Goal: Information Seeking & Learning: Understand process/instructions

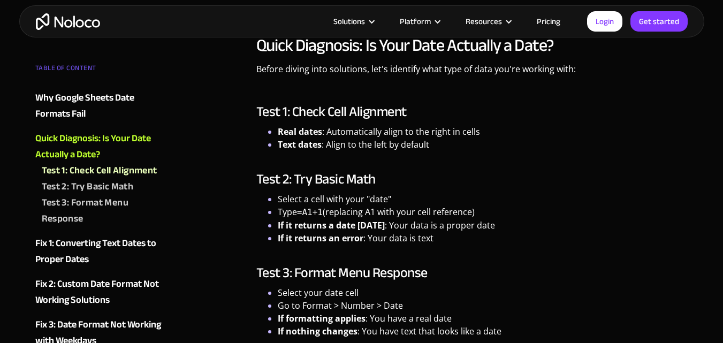
scroll to position [1410, 0]
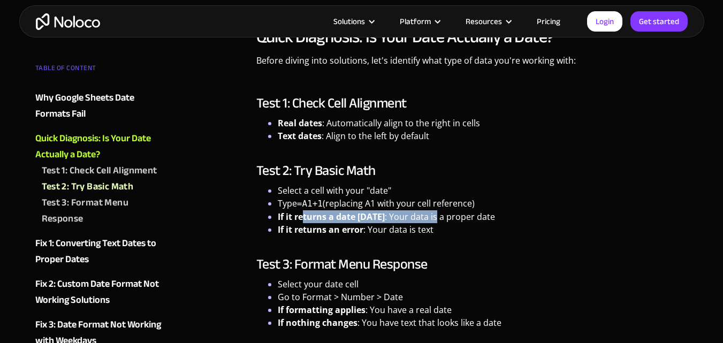
drag, startPoint x: 305, startPoint y: 217, endPoint x: 467, endPoint y: 222, distance: 161.7
click at [467, 222] on li "If it returns a date [DATE] : Your data is a proper date" at bounding box center [483, 216] width 411 height 13
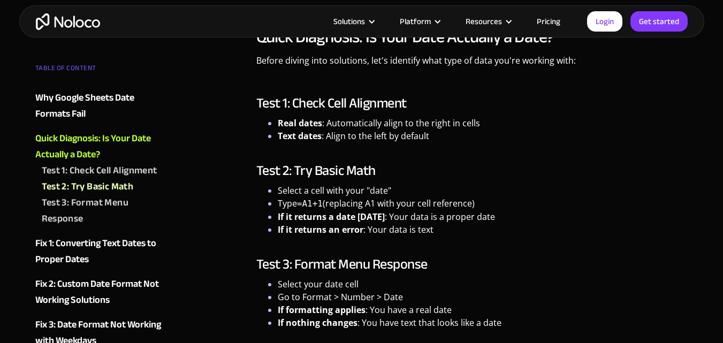
click at [467, 222] on li "If it returns a date [DATE] : Your data is a proper date" at bounding box center [483, 216] width 411 height 13
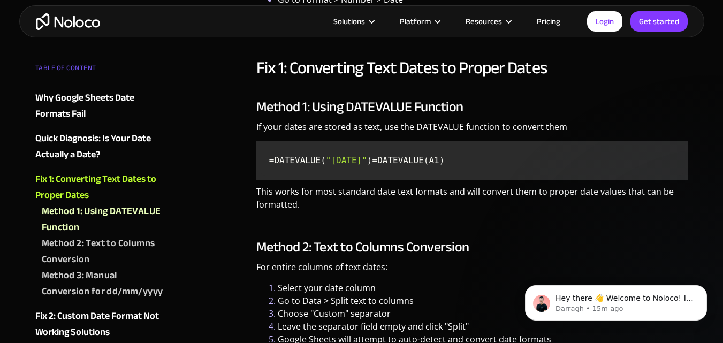
scroll to position [1785, 0]
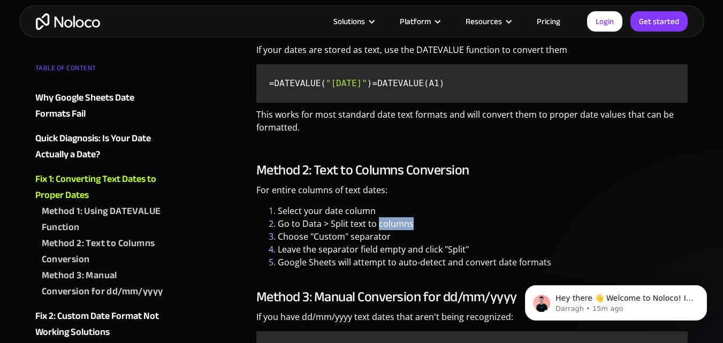
drag, startPoint x: 380, startPoint y: 233, endPoint x: 433, endPoint y: 233, distance: 53.5
click at [433, 230] on li "Go to Data > Split text to columns" at bounding box center [483, 223] width 411 height 13
click at [434, 230] on li "Go to Data > Split text to columns" at bounding box center [483, 223] width 411 height 13
click at [391, 230] on li "Go to Data > Split text to columns" at bounding box center [483, 223] width 411 height 13
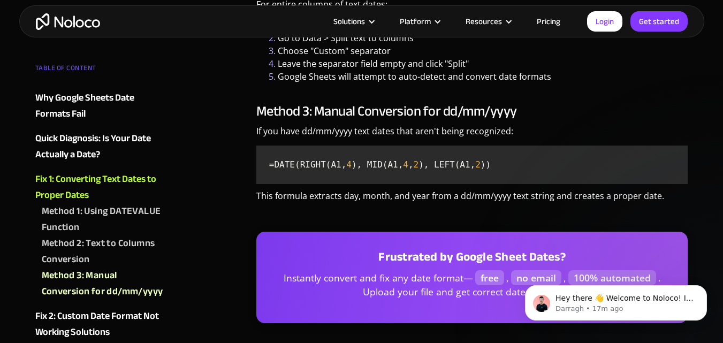
scroll to position [1945, 0]
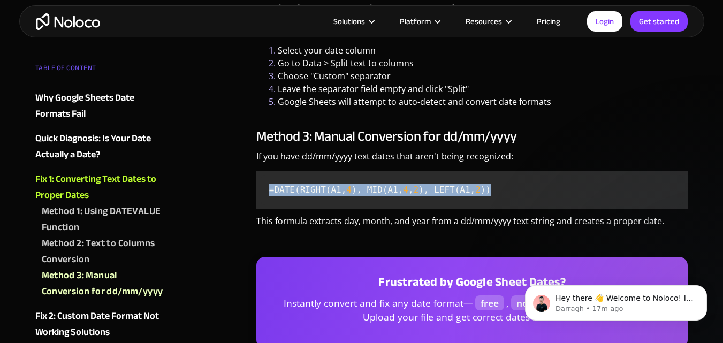
drag, startPoint x: 267, startPoint y: 201, endPoint x: 506, endPoint y: 200, distance: 239.3
click at [506, 200] on code "=DATE(RIGHT(A1, 4 ), MID(A1, 4 , 2 ), LEFT(A1, 2 ))" at bounding box center [472, 190] width 423 height 30
copy code "=DATE(RIGHT(A1, 4 ), MID(A1, 4 , 2 ), LEFT(A1, 2 ))"
